Goal: Information Seeking & Learning: Find specific fact

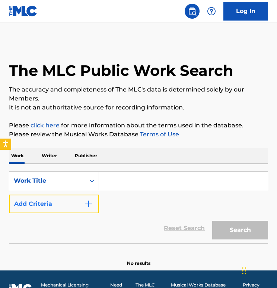
click at [84, 198] on button "Add Criteria" at bounding box center [54, 203] width 90 height 19
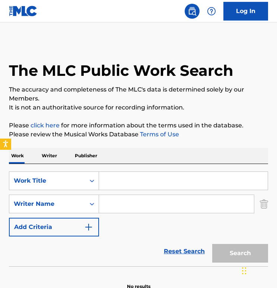
click at [109, 203] on input "Search Form" at bounding box center [176, 204] width 155 height 18
type input "[PERSON_NAME]"
click at [116, 180] on input "Search Form" at bounding box center [183, 181] width 169 height 18
paste input "Behold"
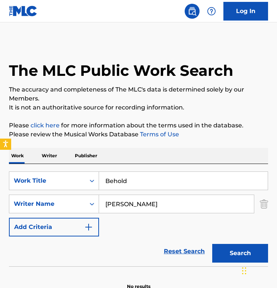
click at [213, 244] on button "Search" at bounding box center [241, 253] width 56 height 19
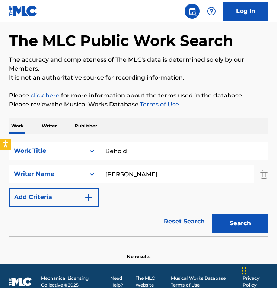
scroll to position [41, 0]
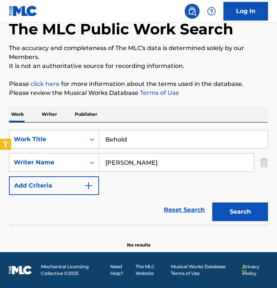
click at [140, 138] on input "Behold" at bounding box center [183, 139] width 169 height 18
type input "psalm 121"
click at [213, 202] on button "Search" at bounding box center [241, 211] width 56 height 19
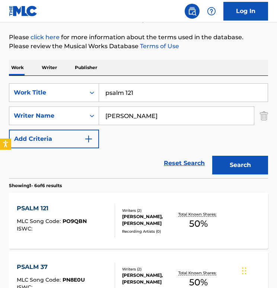
scroll to position [111, 0]
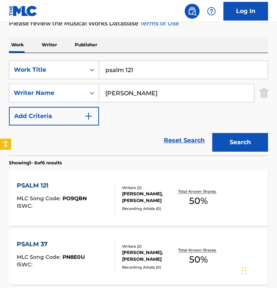
click at [62, 191] on div "PSALM 121 MLC Song Code : PO9QBN ISWC :" at bounding box center [52, 198] width 70 height 34
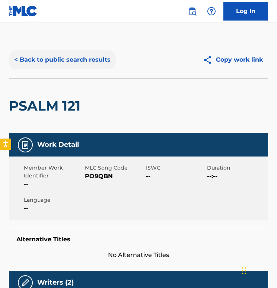
click at [79, 58] on button "< Back to public search results" at bounding box center [62, 59] width 107 height 19
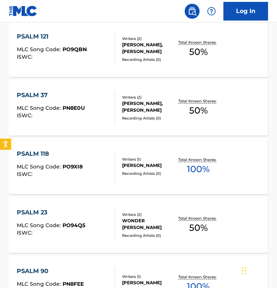
scroll to position [261, 0]
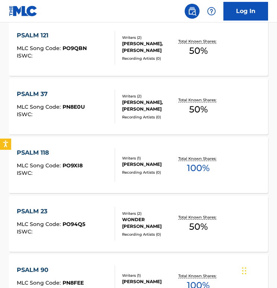
click at [63, 158] on div "PSALM 118 MLC Song Code : PO9XI8 ISWC :" at bounding box center [50, 165] width 66 height 34
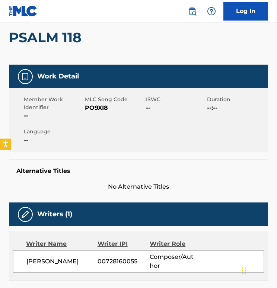
scroll to position [6, 0]
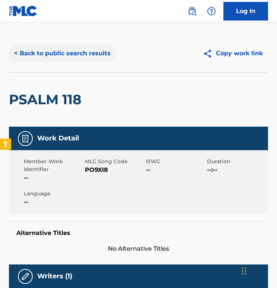
click at [67, 56] on button "< Back to public search results" at bounding box center [62, 53] width 107 height 19
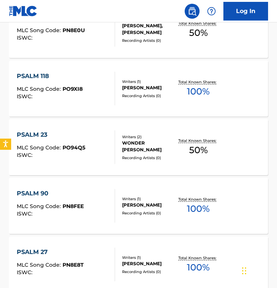
scroll to position [343, 0]
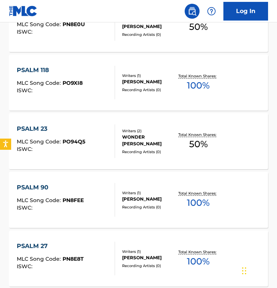
click at [60, 147] on div "ISWC :" at bounding box center [51, 149] width 69 height 6
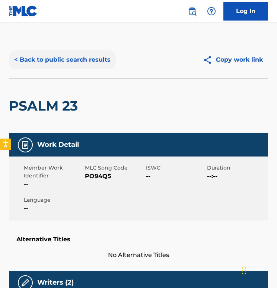
click at [73, 58] on button "< Back to public search results" at bounding box center [62, 59] width 107 height 19
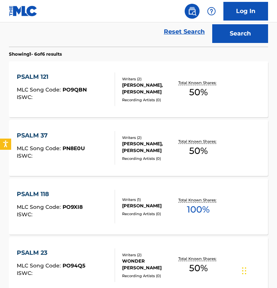
scroll to position [146, 0]
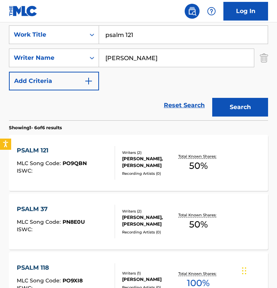
click at [133, 29] on input "psalm 121" at bounding box center [183, 35] width 169 height 18
paste input "[DEMOGRAPHIC_DATA] 103"
click at [213, 98] on button "Search" at bounding box center [241, 107] width 56 height 19
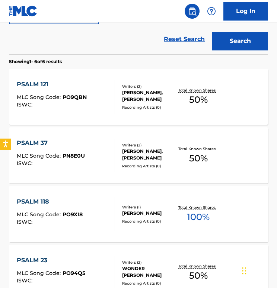
scroll to position [0, 0]
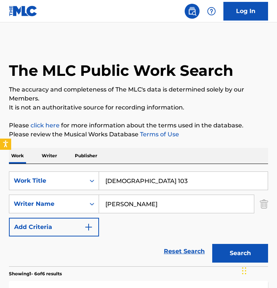
click at [133, 75] on h1 "The MLC Public Work Search" at bounding box center [121, 70] width 225 height 19
click at [188, 186] on input "[DEMOGRAPHIC_DATA] 103" at bounding box center [183, 181] width 169 height 18
type input "sound of our saving"
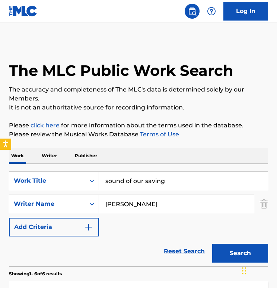
click at [117, 201] on input "[PERSON_NAME]" at bounding box center [176, 204] width 155 height 18
type input "[PERSON_NAME]"
click at [213, 244] on button "Search" at bounding box center [241, 253] width 56 height 19
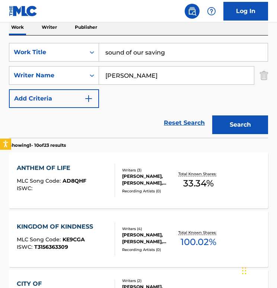
scroll to position [114, 0]
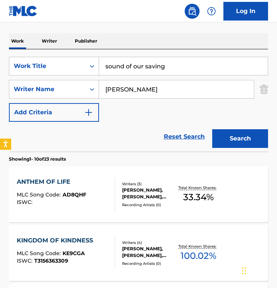
click at [147, 79] on div "SearchWithCriteria47a3358f-5afa-443d-a4fd-f8ab61ba23be Work Title sound of our …" at bounding box center [139, 89] width 260 height 65
click at [149, 73] on input "sound of our saving" at bounding box center [183, 66] width 169 height 18
click at [213, 129] on button "Search" at bounding box center [241, 138] width 56 height 19
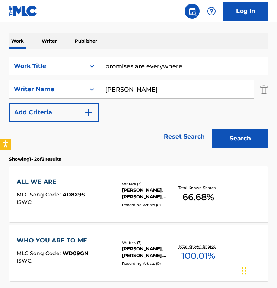
scroll to position [120, 0]
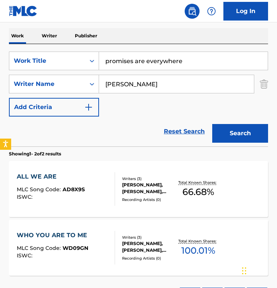
click at [143, 64] on input "promises are everywhere" at bounding box center [183, 61] width 169 height 18
click at [213, 124] on button "Search" at bounding box center [241, 133] width 56 height 19
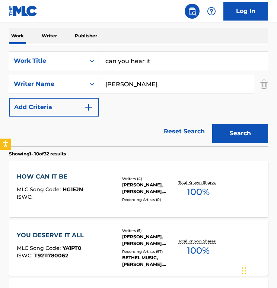
click at [145, 65] on input "can you hear it" at bounding box center [183, 61] width 169 height 18
click at [213, 124] on button "Search" at bounding box center [241, 133] width 56 height 19
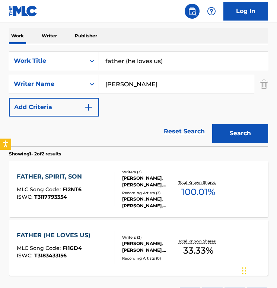
type input "father (he loves us)"
click at [213, 124] on button "Search" at bounding box center [241, 133] width 56 height 19
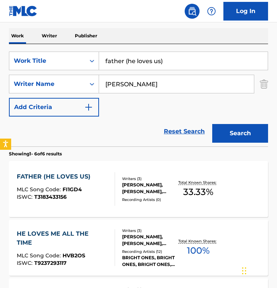
click at [89, 171] on div "FATHER (HE LOVES US) MLC Song Code : FI1GD4 ISWC : T3183433156 Writers ( 3 ) [P…" at bounding box center [139, 189] width 260 height 56
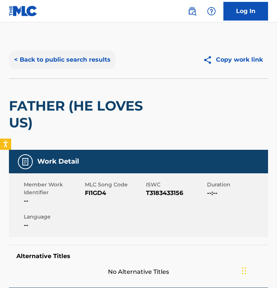
click at [66, 63] on button "< Back to public search results" at bounding box center [62, 59] width 107 height 19
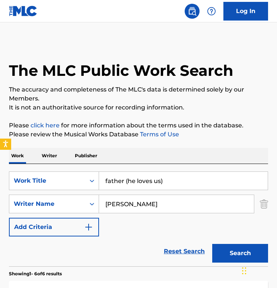
scroll to position [120, 0]
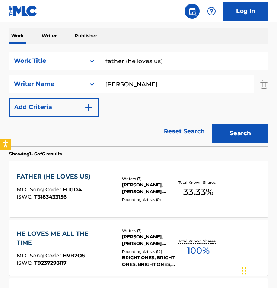
click at [116, 65] on input "father (he loves us)" at bounding box center [183, 61] width 169 height 18
type input "deep in love"
click at [213, 124] on button "Search" at bounding box center [241, 133] width 56 height 19
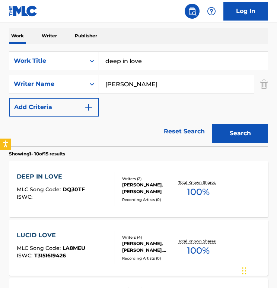
click at [105, 170] on div "DEEP IN LOVE MLC Song Code : DQ30TF ISWC : Writers ( 2 ) [PERSON_NAME], [PERSON…" at bounding box center [139, 189] width 260 height 56
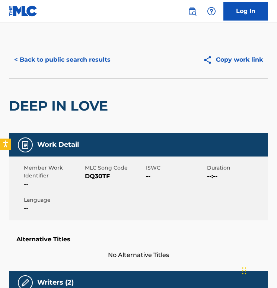
click at [57, 43] on div "< Back to public search results Copy work link" at bounding box center [139, 59] width 260 height 37
click at [57, 56] on button "< Back to public search results" at bounding box center [62, 59] width 107 height 19
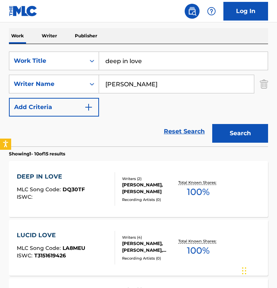
click at [140, 59] on input "deep in love" at bounding box center [183, 61] width 169 height 18
paste input "Lifelin"
paste input "Search Form"
click at [213, 124] on button "Search" at bounding box center [241, 133] width 56 height 19
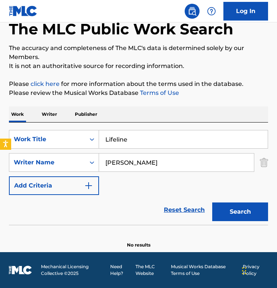
scroll to position [41, 0]
click at [189, 143] on input "Lifeline" at bounding box center [183, 139] width 169 height 18
paste input "Thank You"
type input "Thank You"
